Goal: Task Accomplishment & Management: Manage account settings

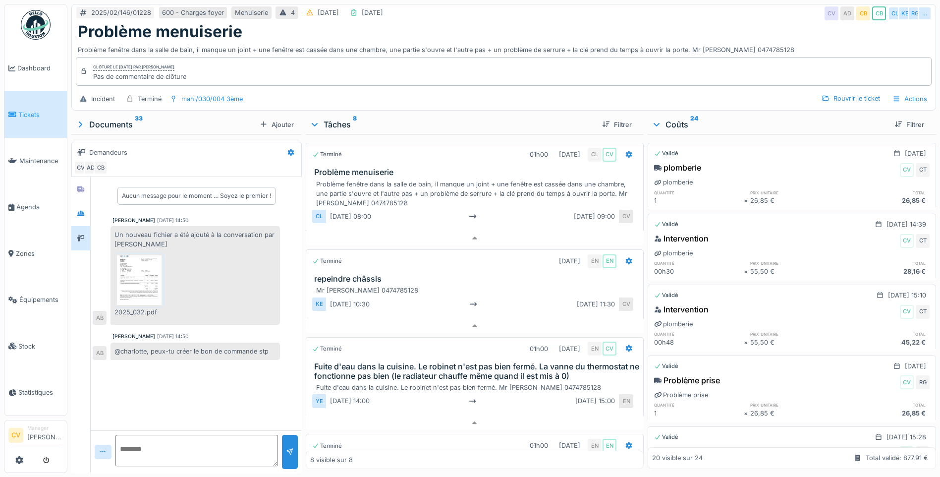
scroll to position [558, 0]
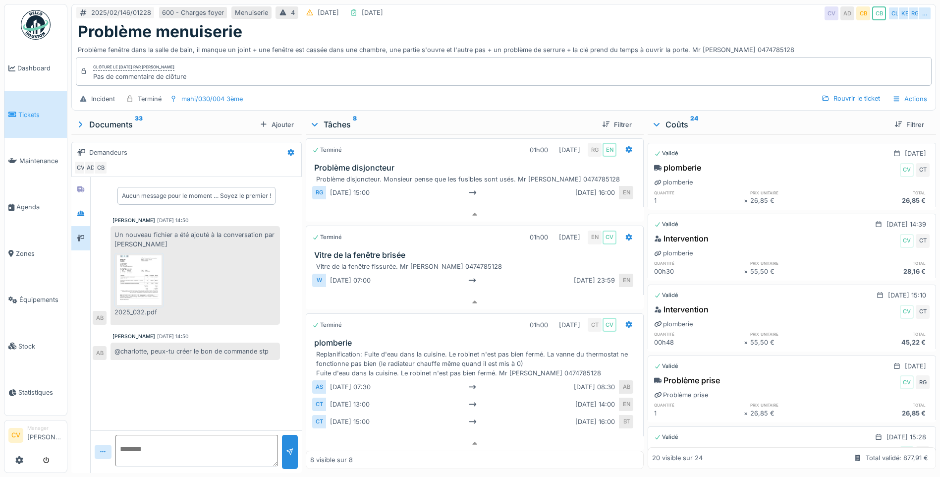
click at [37, 30] on img at bounding box center [36, 25] width 30 height 30
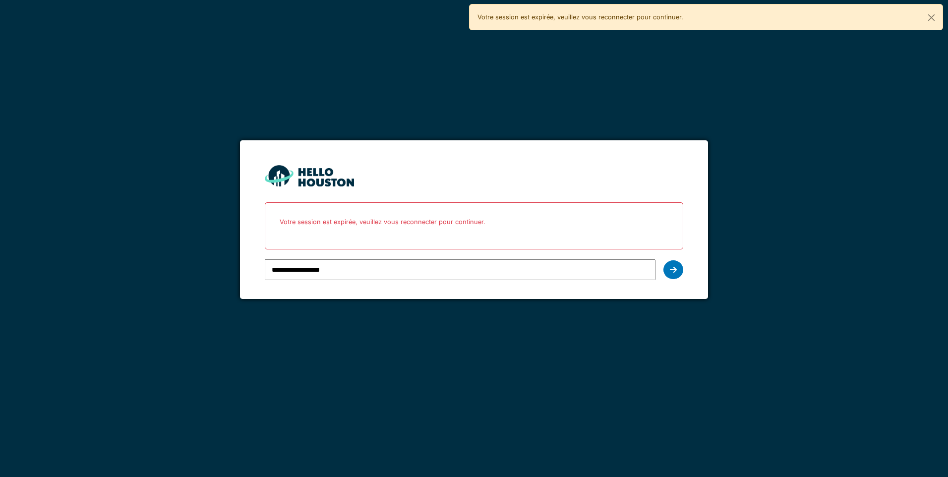
click at [311, 266] on input "**********" at bounding box center [460, 269] width 390 height 21
type input "**********"
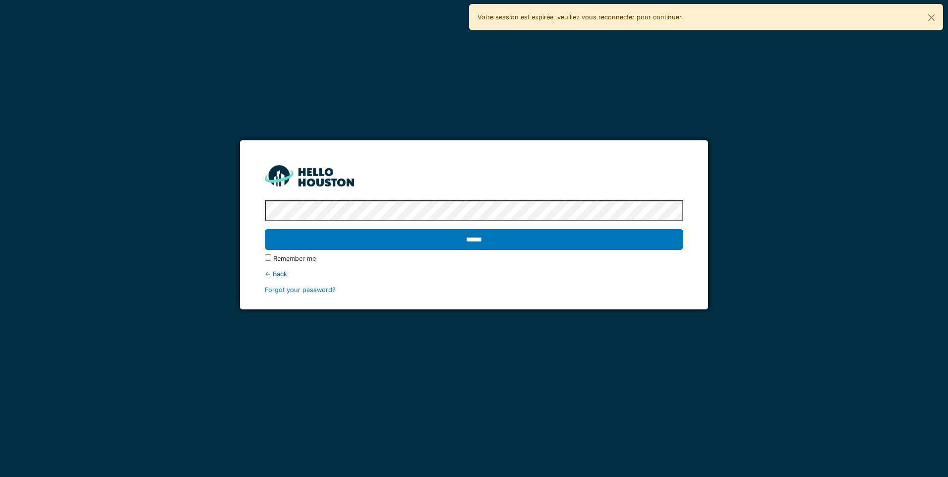
click at [265, 229] on input "******" at bounding box center [474, 239] width 418 height 21
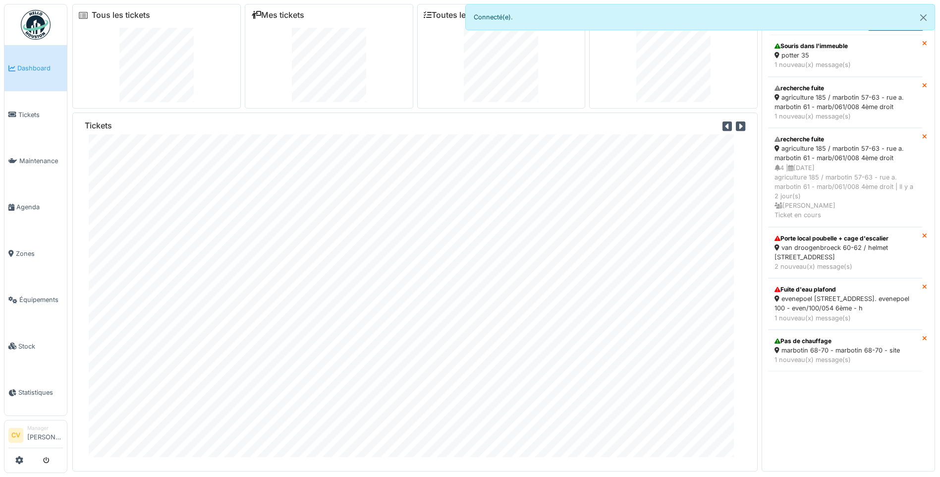
click at [38, 25] on img at bounding box center [36, 25] width 30 height 30
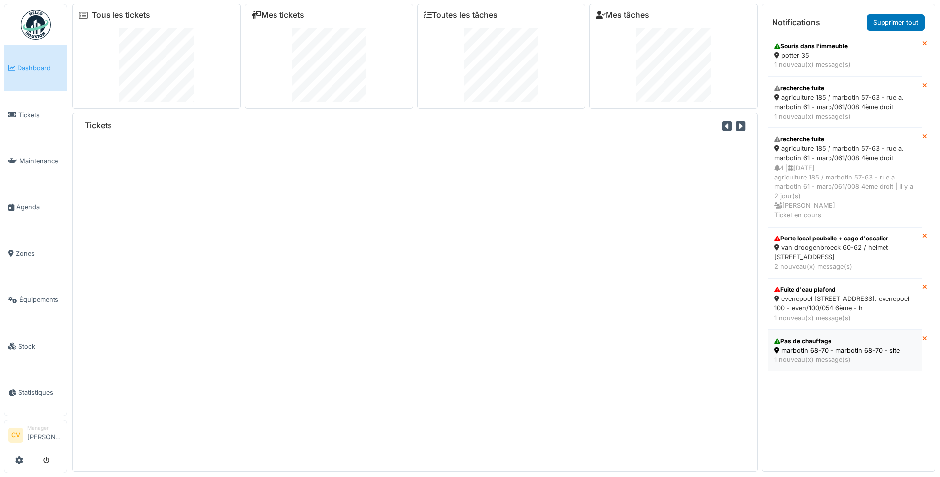
click at [874, 366] on div "Pas de chauffage marbotin 68-70 - marbotin 68-70 - site 1 nouveau(x) message(s)" at bounding box center [845, 350] width 146 height 33
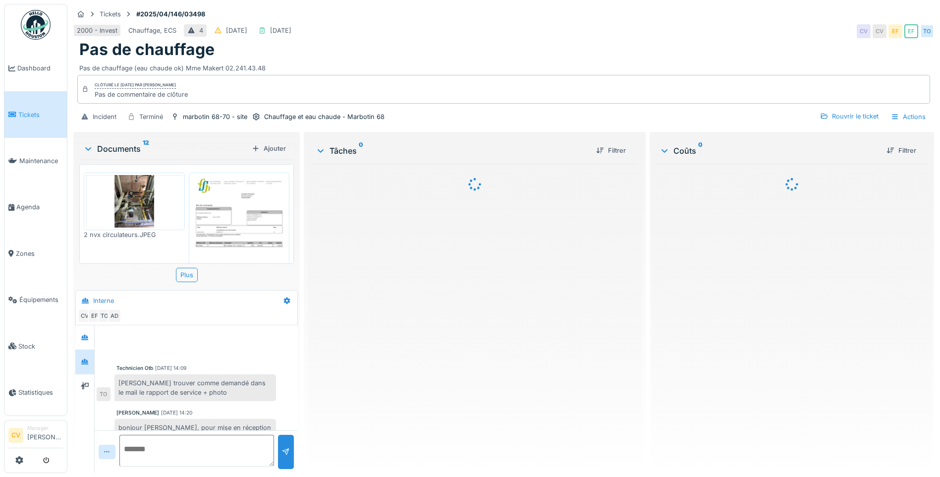
scroll to position [356, 0]
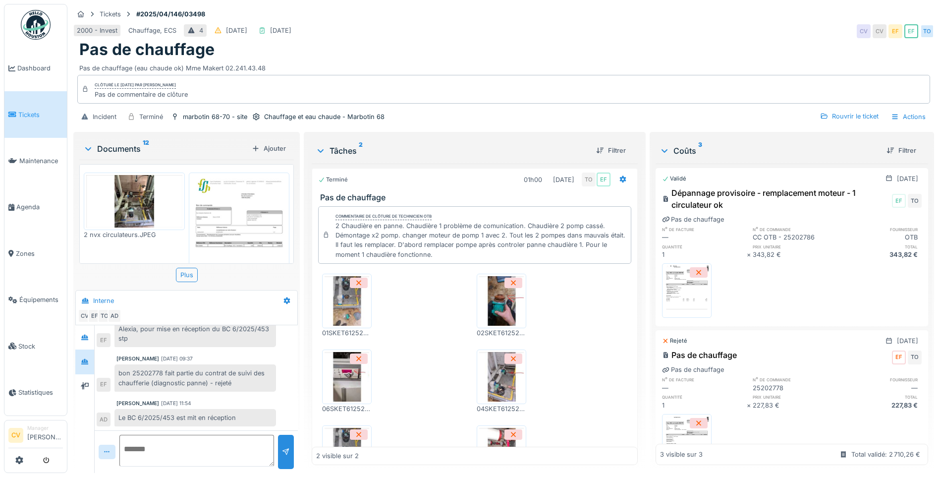
click at [31, 28] on img at bounding box center [36, 25] width 30 height 30
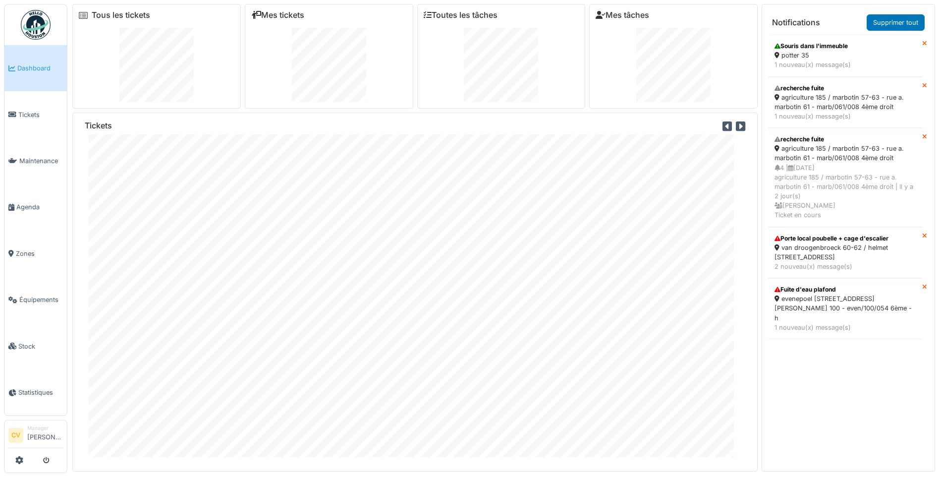
click at [44, 33] on img at bounding box center [36, 25] width 30 height 30
click at [833, 299] on div "evenepoel [STREET_ADDRESS]. evenepoel 100 - even/100/054 6ème - h" at bounding box center [845, 303] width 141 height 19
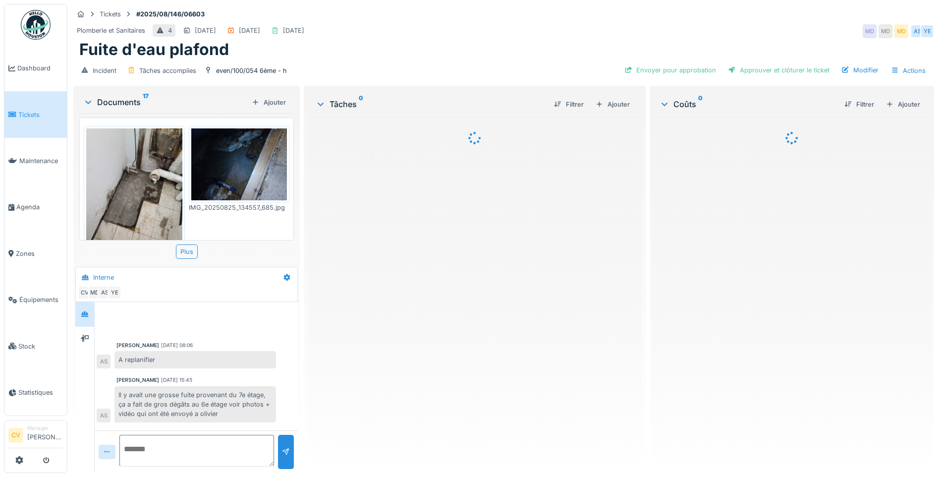
scroll to position [323, 0]
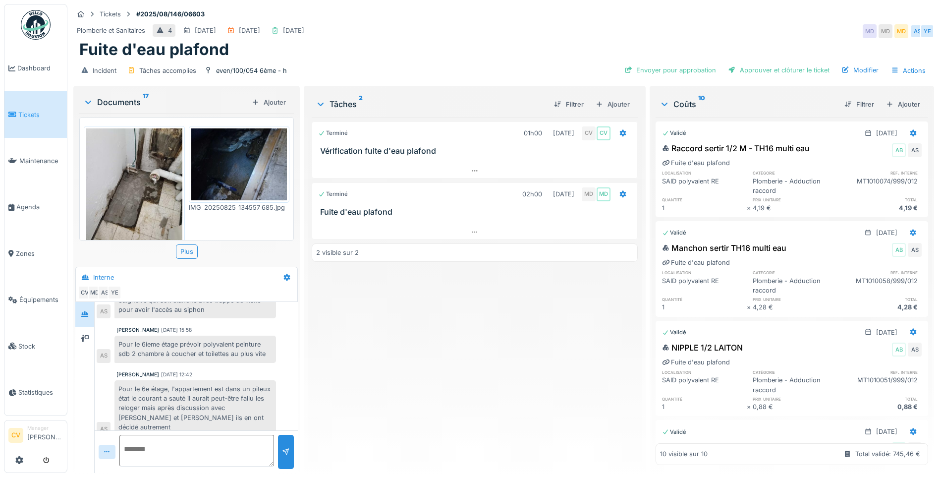
click at [46, 27] on img at bounding box center [36, 25] width 30 height 30
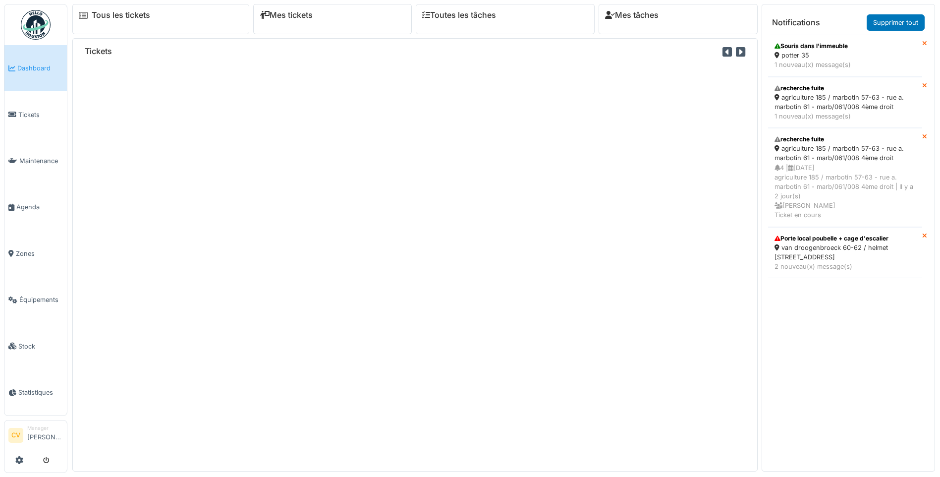
click at [919, 228] on div "Porte local poubelle + cage d'escalier van droogenbroeck 60-62 / helmet 339 - r…" at bounding box center [848, 253] width 161 height 52
click at [866, 246] on div "van droogenbroeck 60-62 / helmet 339 - rue van droogenbroeck 62" at bounding box center [845, 252] width 141 height 19
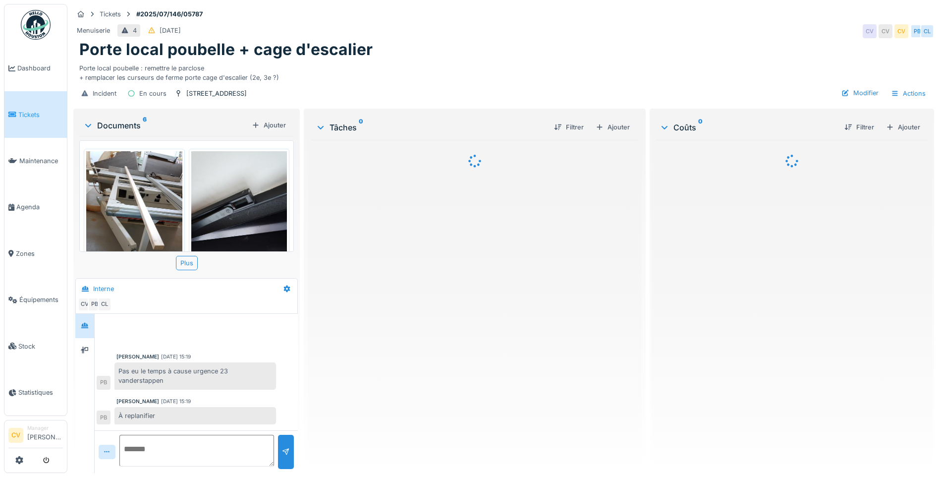
scroll to position [237, 0]
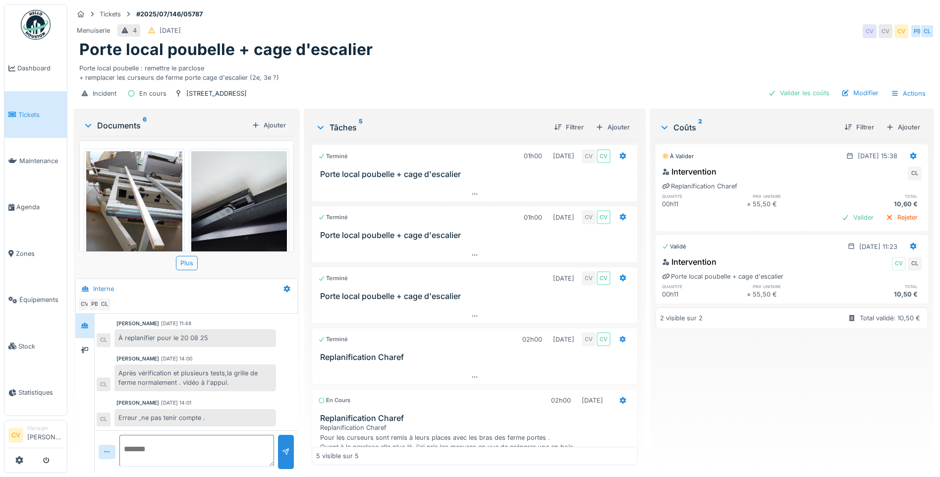
click at [618, 42] on div "Porte local poubelle + cage d'escalier" at bounding box center [503, 49] width 849 height 19
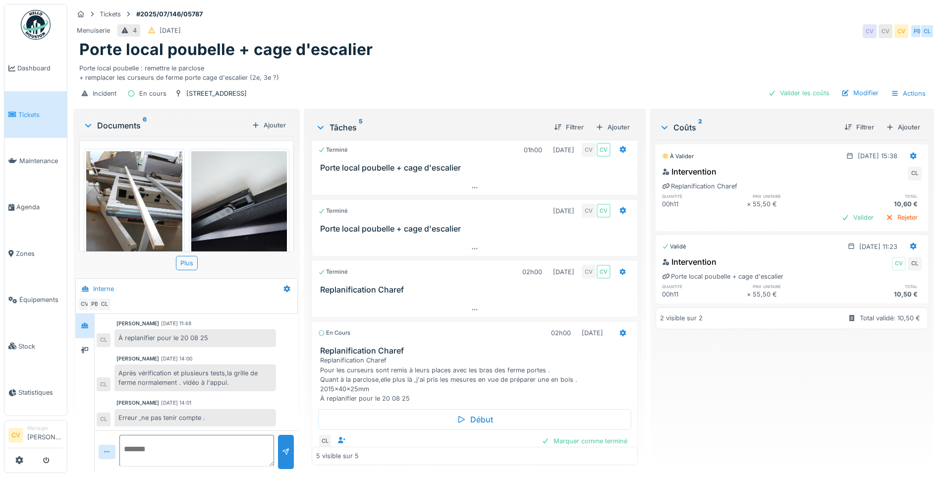
scroll to position [91, 0]
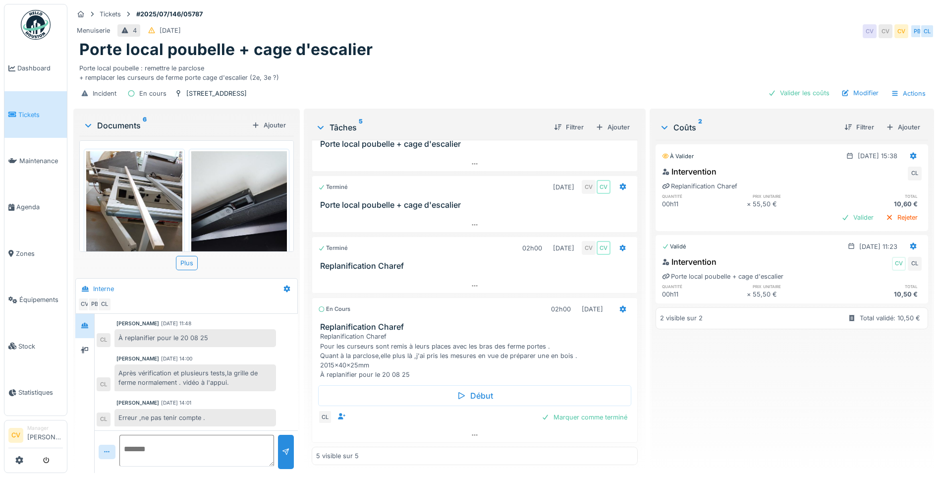
click at [121, 122] on div "Documents 6" at bounding box center [165, 125] width 165 height 12
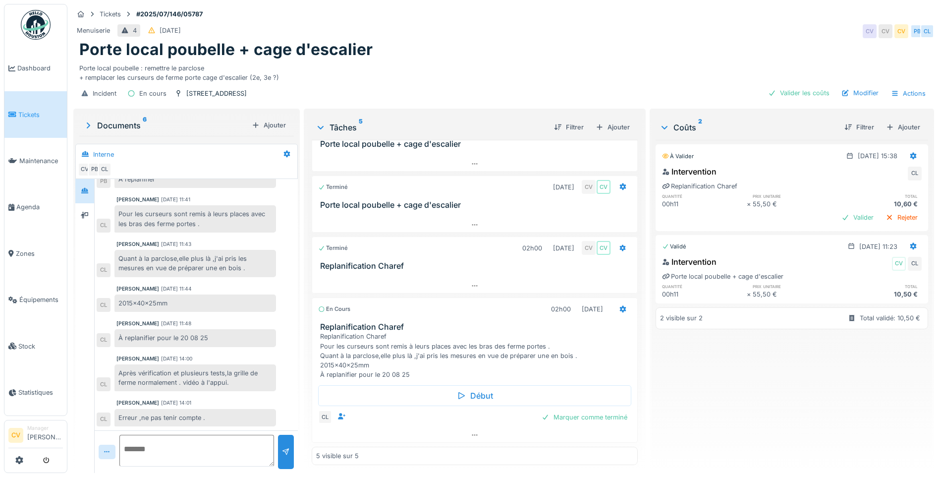
click at [702, 56] on div "Porte local poubelle + cage d'escalier" at bounding box center [503, 49] width 849 height 19
click at [404, 428] on div at bounding box center [474, 435] width 325 height 14
click at [536, 45] on div "Porte local poubelle + cage d'escalier" at bounding box center [503, 49] width 849 height 19
click at [698, 82] on div "Incident En cours rue van droogenbroeck 62 Valider les coûts Modifier Actions" at bounding box center [503, 93] width 861 height 22
